Goal: Find specific page/section: Find specific page/section

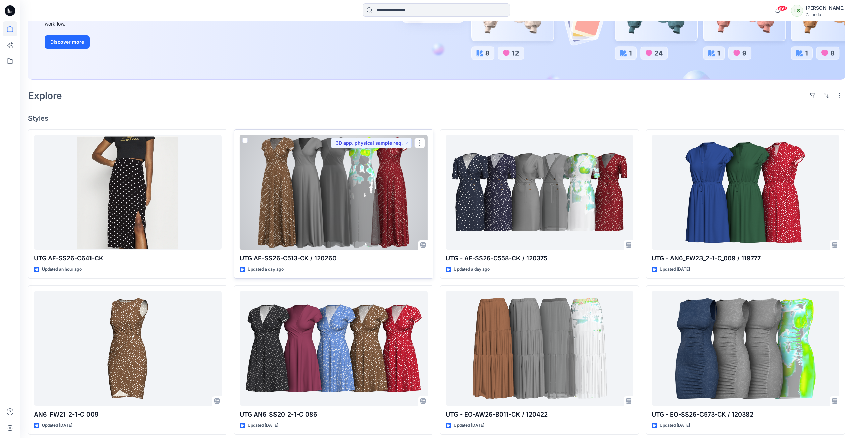
scroll to position [168, 0]
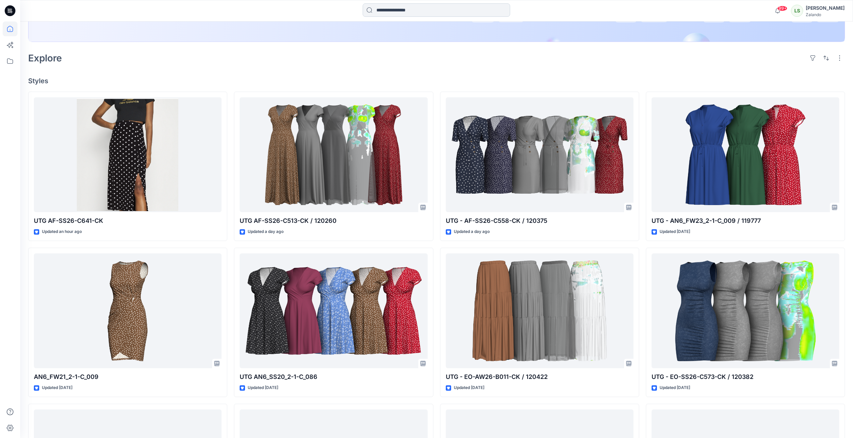
click at [447, 9] on input at bounding box center [437, 9] width 148 height 13
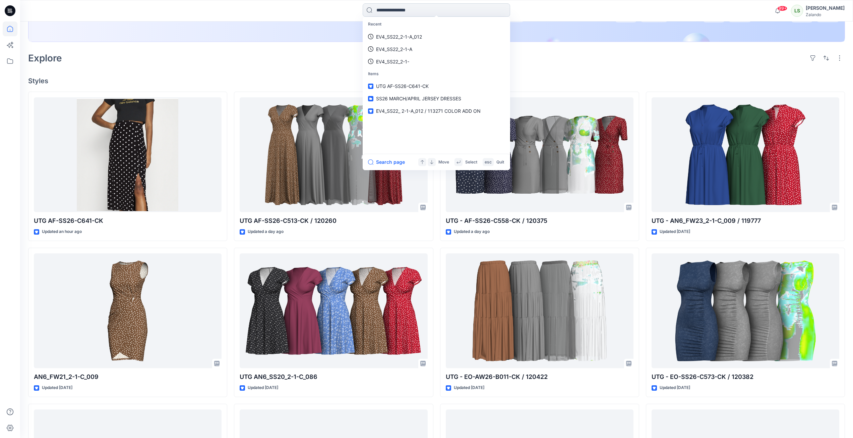
paste input "**********"
type input "**********"
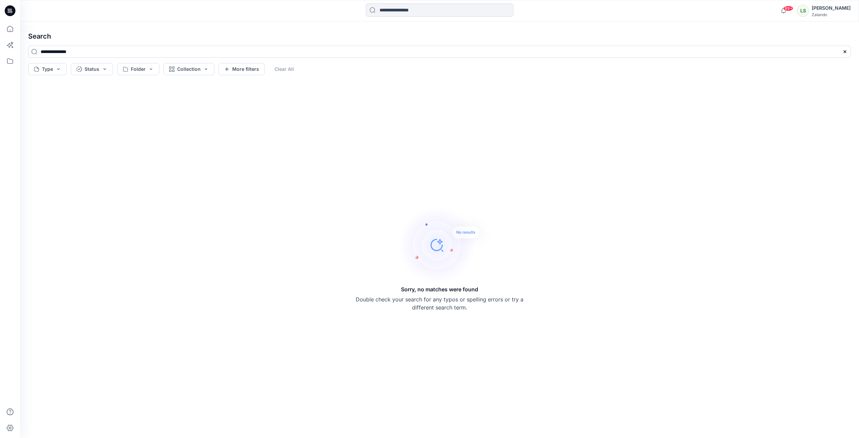
click at [13, 14] on icon at bounding box center [10, 10] width 11 height 11
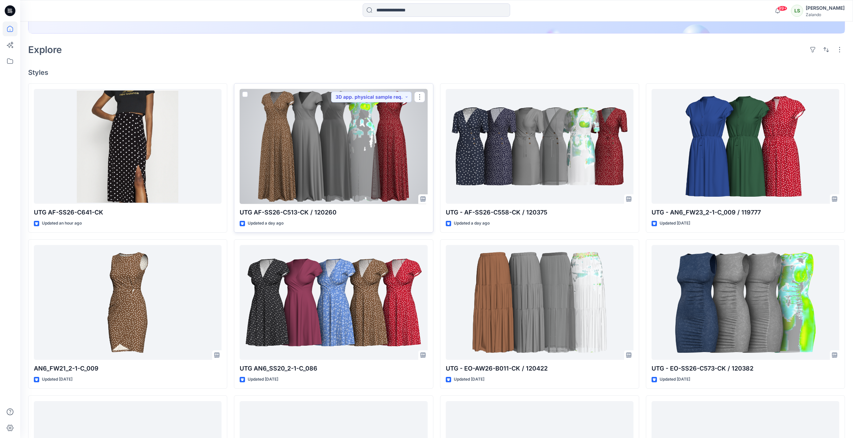
scroll to position [201, 0]
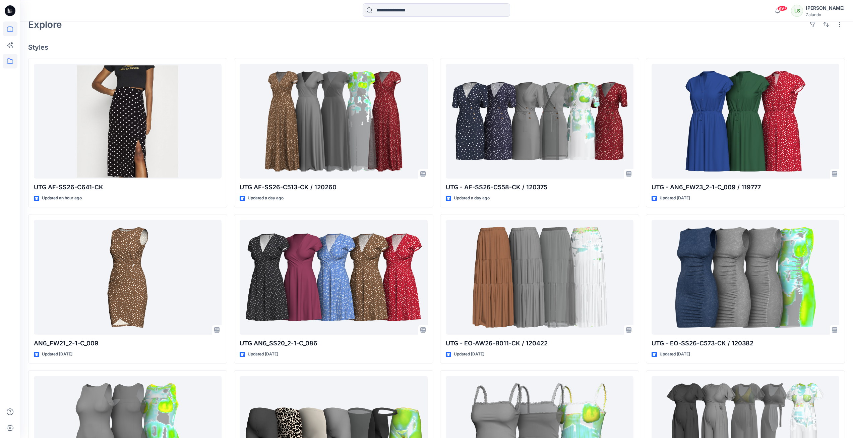
click at [15, 61] on icon at bounding box center [10, 61] width 15 height 15
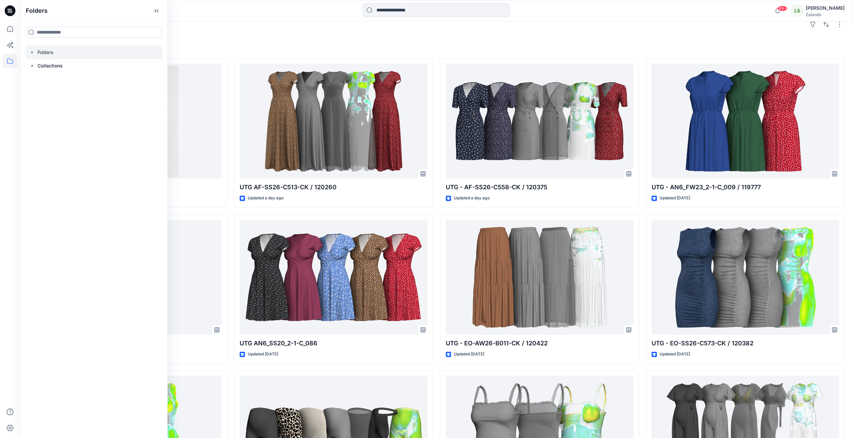
click at [34, 52] on icon "button" at bounding box center [32, 52] width 5 height 5
click at [36, 120] on div at bounding box center [93, 119] width 137 height 13
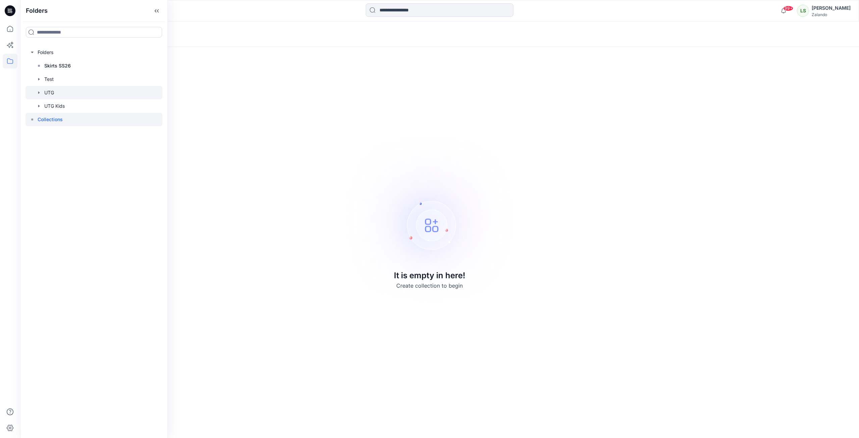
click at [42, 94] on div at bounding box center [93, 92] width 137 height 13
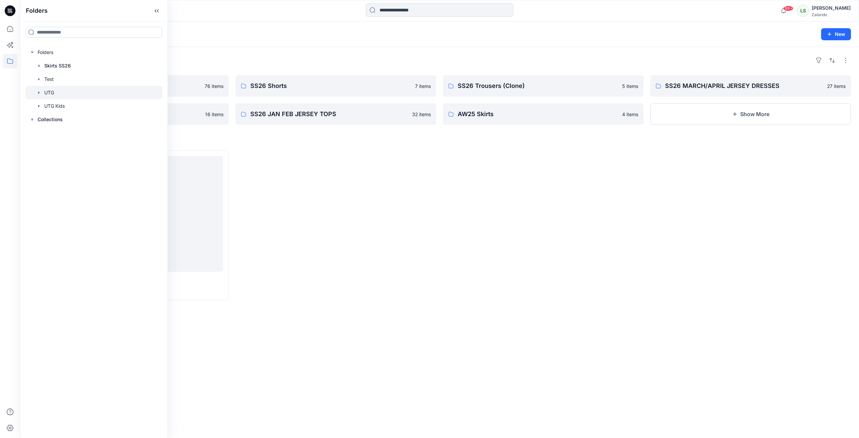
click at [436, 155] on div "UTG M-AF-SS26-T062-CK Option B Updated [DATE]" at bounding box center [439, 225] width 822 height 150
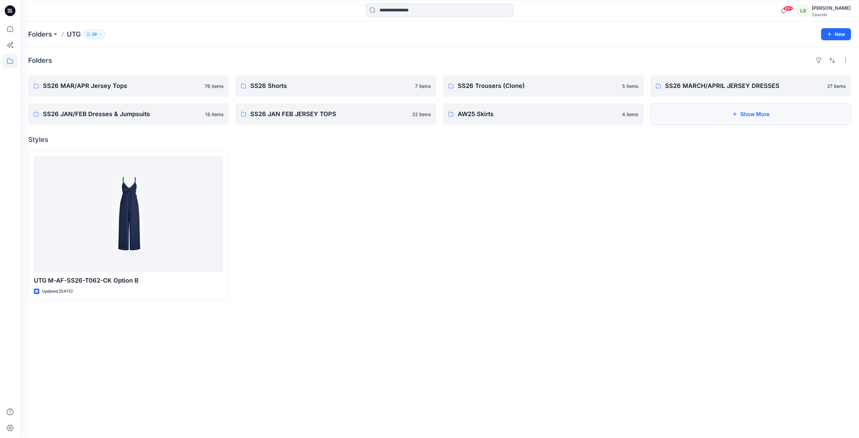
click at [774, 118] on button "Show More" at bounding box center [750, 113] width 201 height 21
